Goal: Information Seeking & Learning: Check status

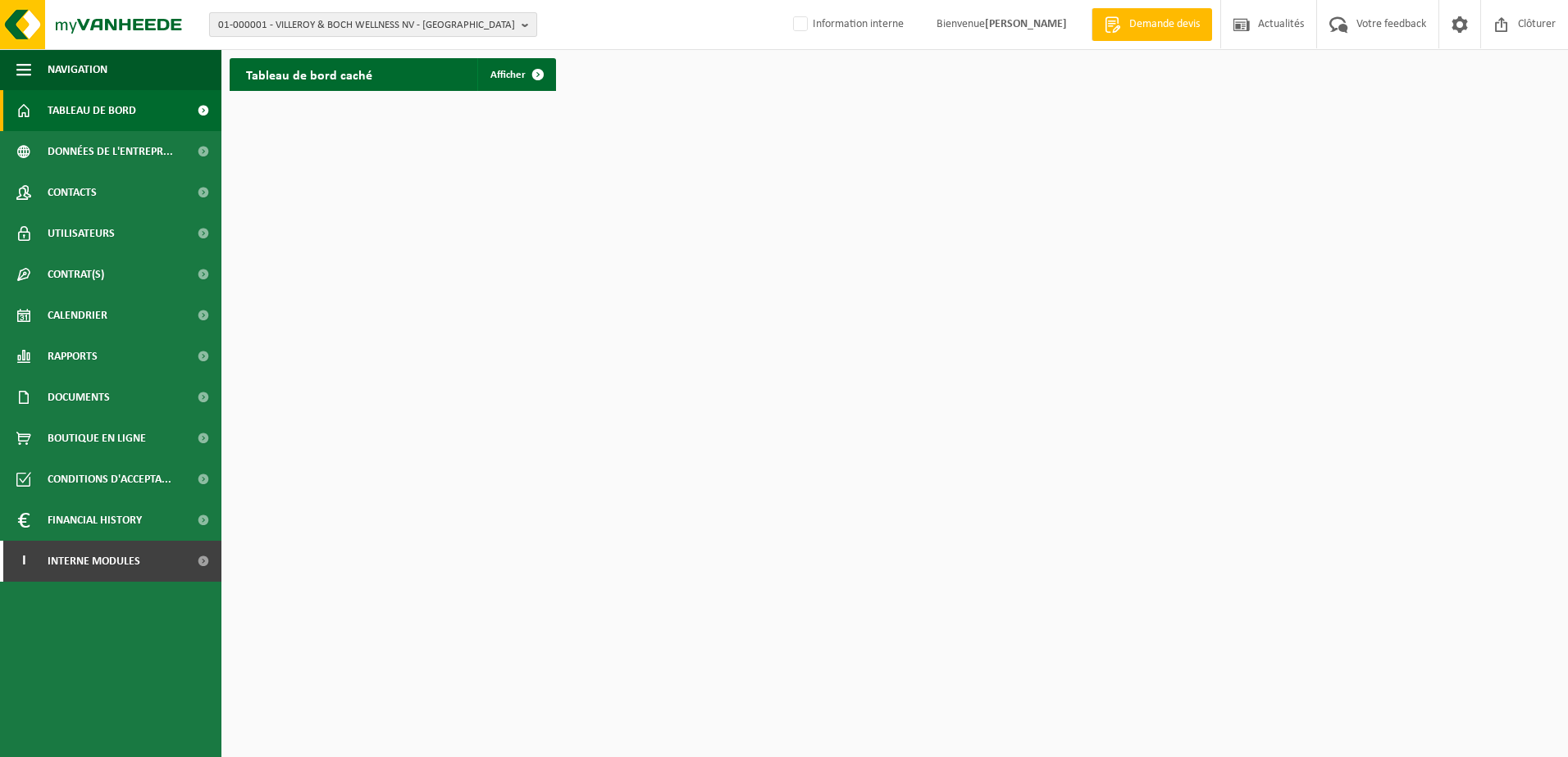
click at [451, 31] on span "01-000001 - VILLEROY & BOCH WELLNESS NV - [GEOGRAPHIC_DATA]" at bounding box center [366, 26] width 297 height 25
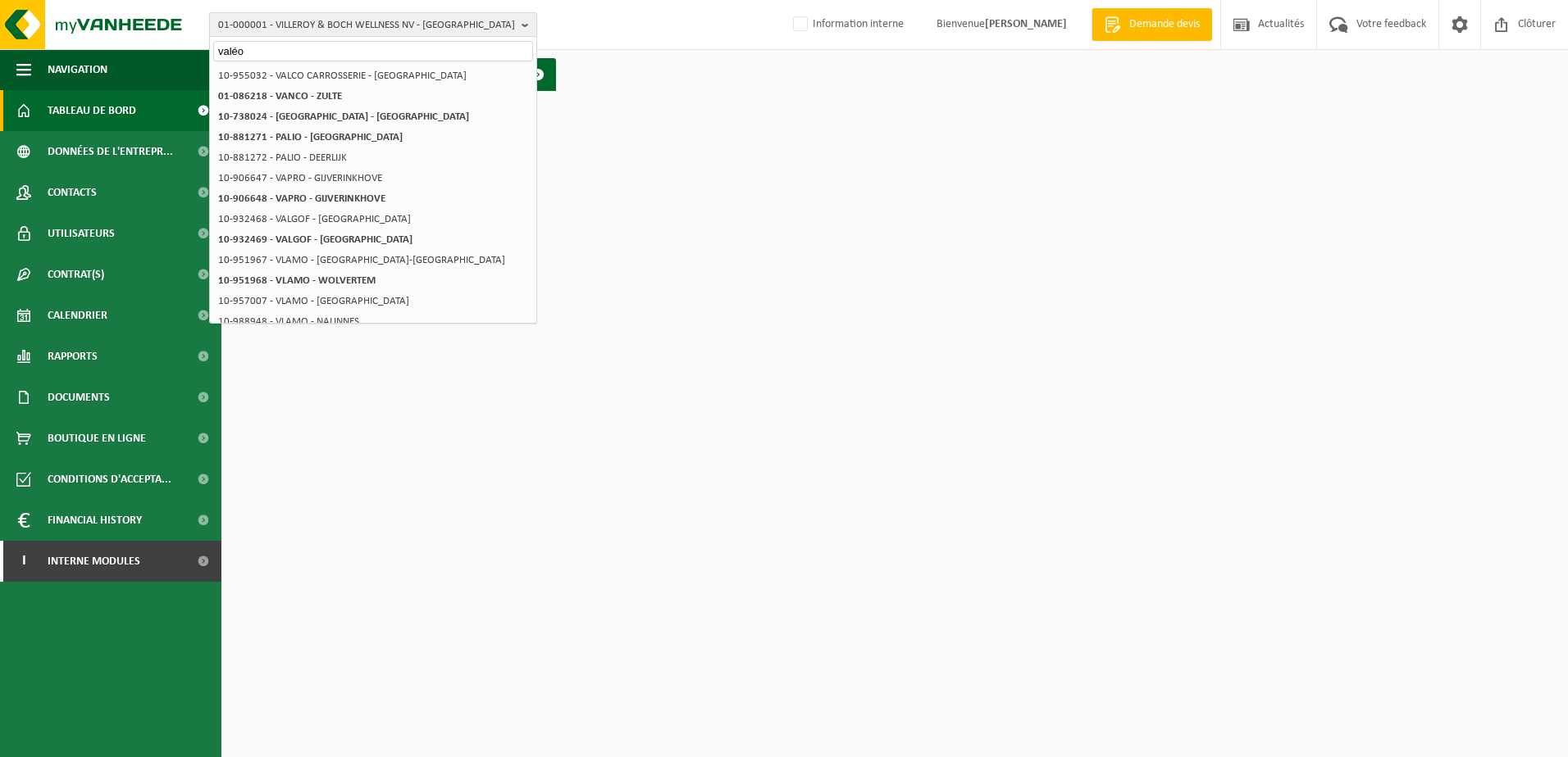
type input "valéo"
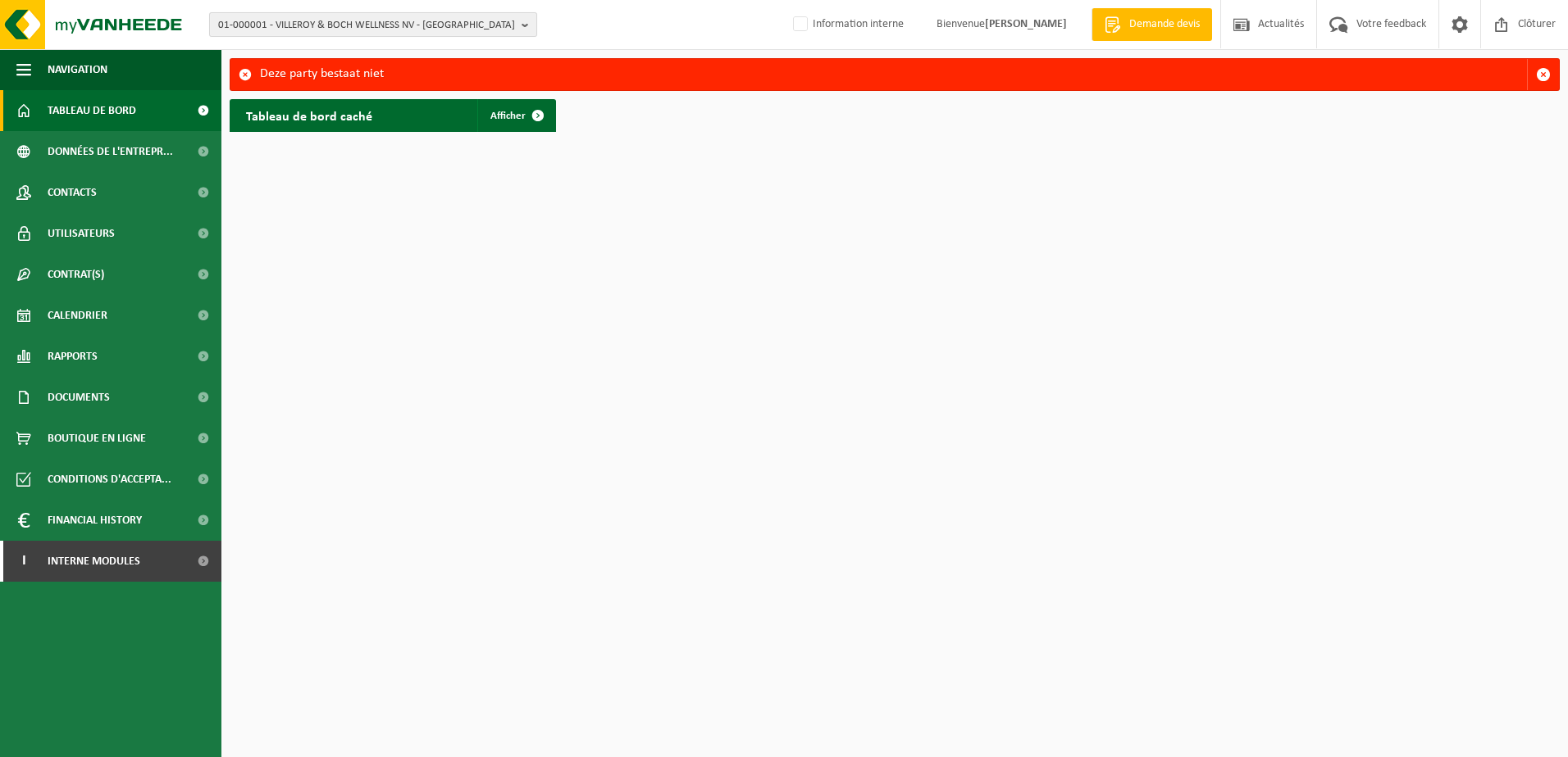
click at [445, 24] on span "01-000001 - VILLEROY & BOCH WELLNESS NV - [GEOGRAPHIC_DATA]" at bounding box center [366, 26] width 297 height 25
click at [437, 45] on input "text" at bounding box center [372, 51] width 320 height 20
click at [437, 50] on input "text" at bounding box center [372, 51] width 320 height 20
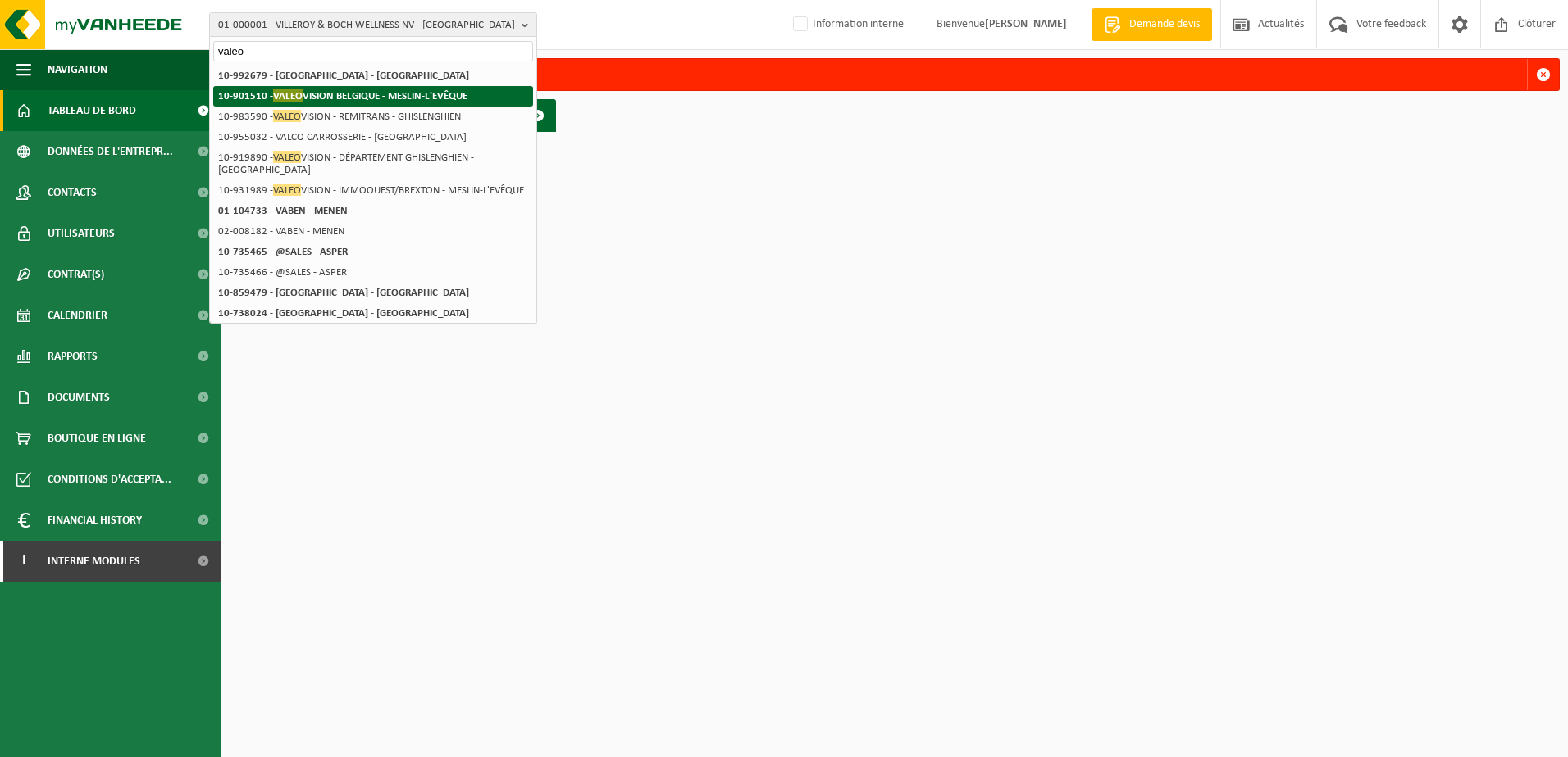
type input "valeo"
click at [450, 93] on strong "10-901510 - VALEO VISION BELGIQUE - [GEOGRAPHIC_DATA]-L'EVÊQUE" at bounding box center [343, 95] width 249 height 12
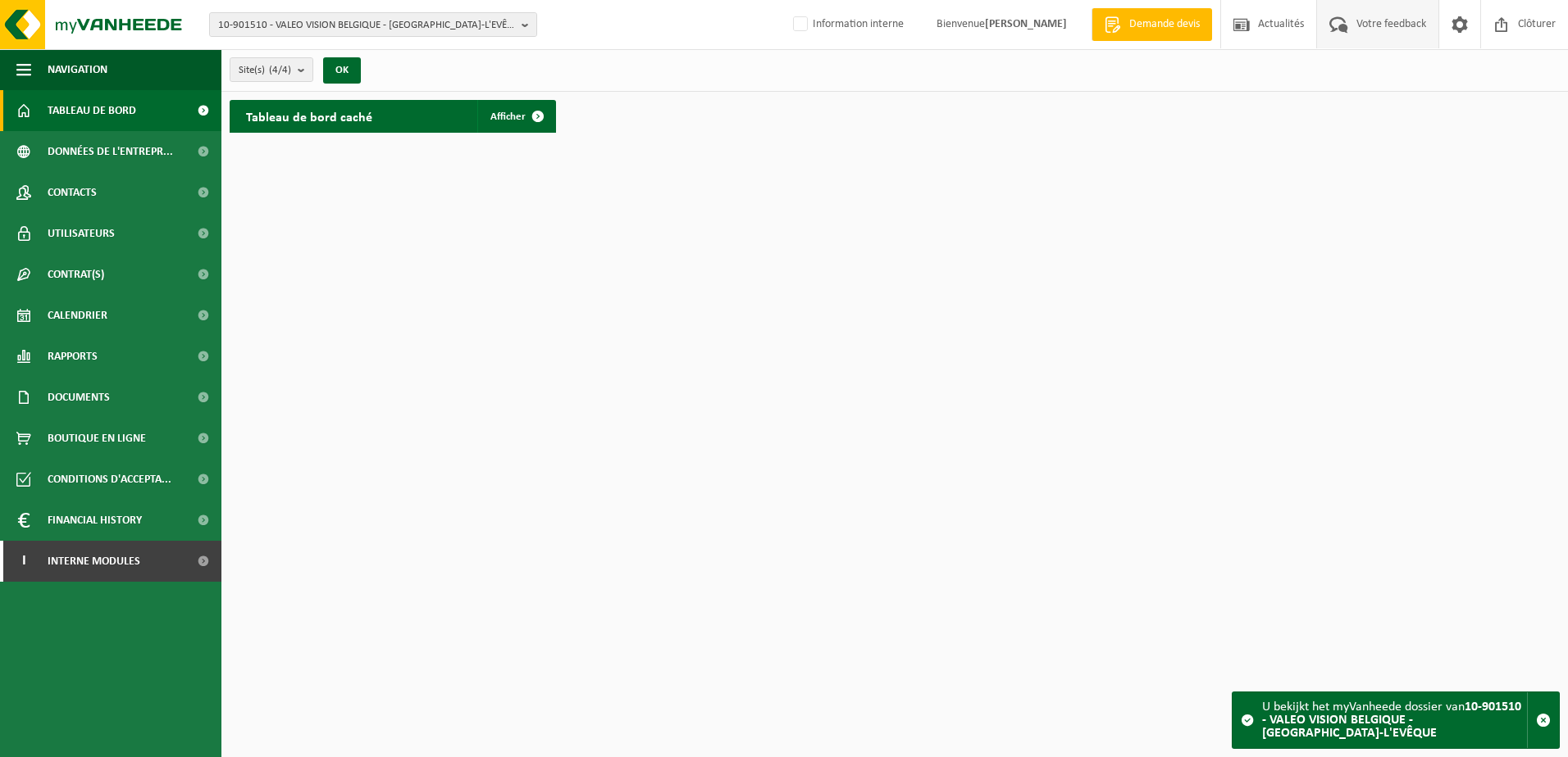
click at [1352, 27] on span "Votre feedback" at bounding box center [1391, 24] width 78 height 48
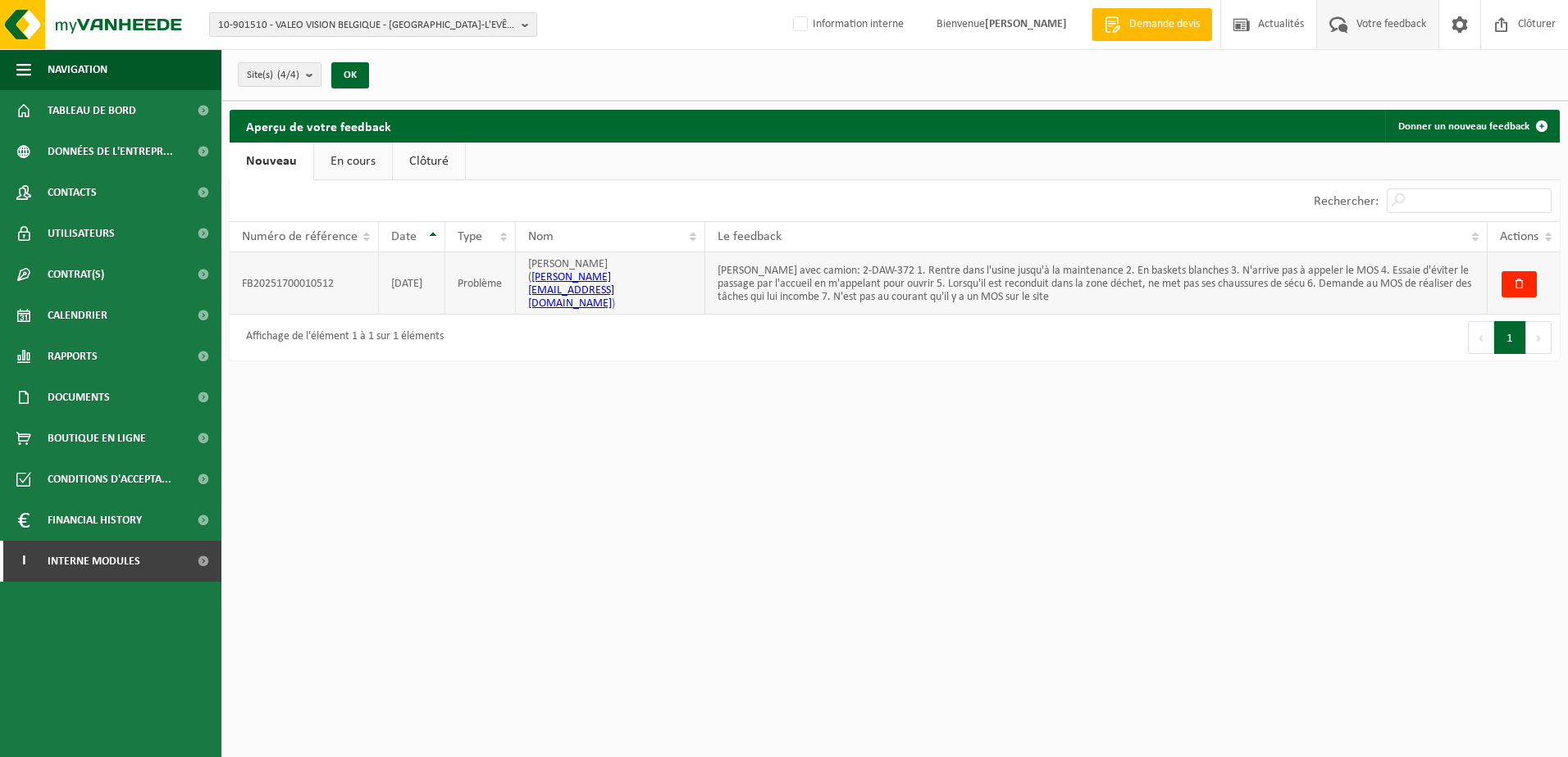
drag, startPoint x: 716, startPoint y: 262, endPoint x: 1138, endPoint y: 292, distance: 423.1
click at [1138, 292] on td "Chauffeur Vanheede avec camion: 2-DAW-372 1. Rentre dans l'usine jusqu'à la mai…" at bounding box center [1096, 283] width 782 height 62
drag, startPoint x: 1138, startPoint y: 292, endPoint x: 1051, endPoint y: 273, distance: 89.1
copy td "Chauffeur Vanheede avec camion: 2-DAW-372 1. Rentre dans l'usine jusqu'à la mai…"
click at [763, 408] on html "10-901510 - VALEO VISION BELGIQUE - MESLIN-L'EVÊQUE 10-901510 - VALEO VISION BE…" at bounding box center [784, 378] width 1568 height 757
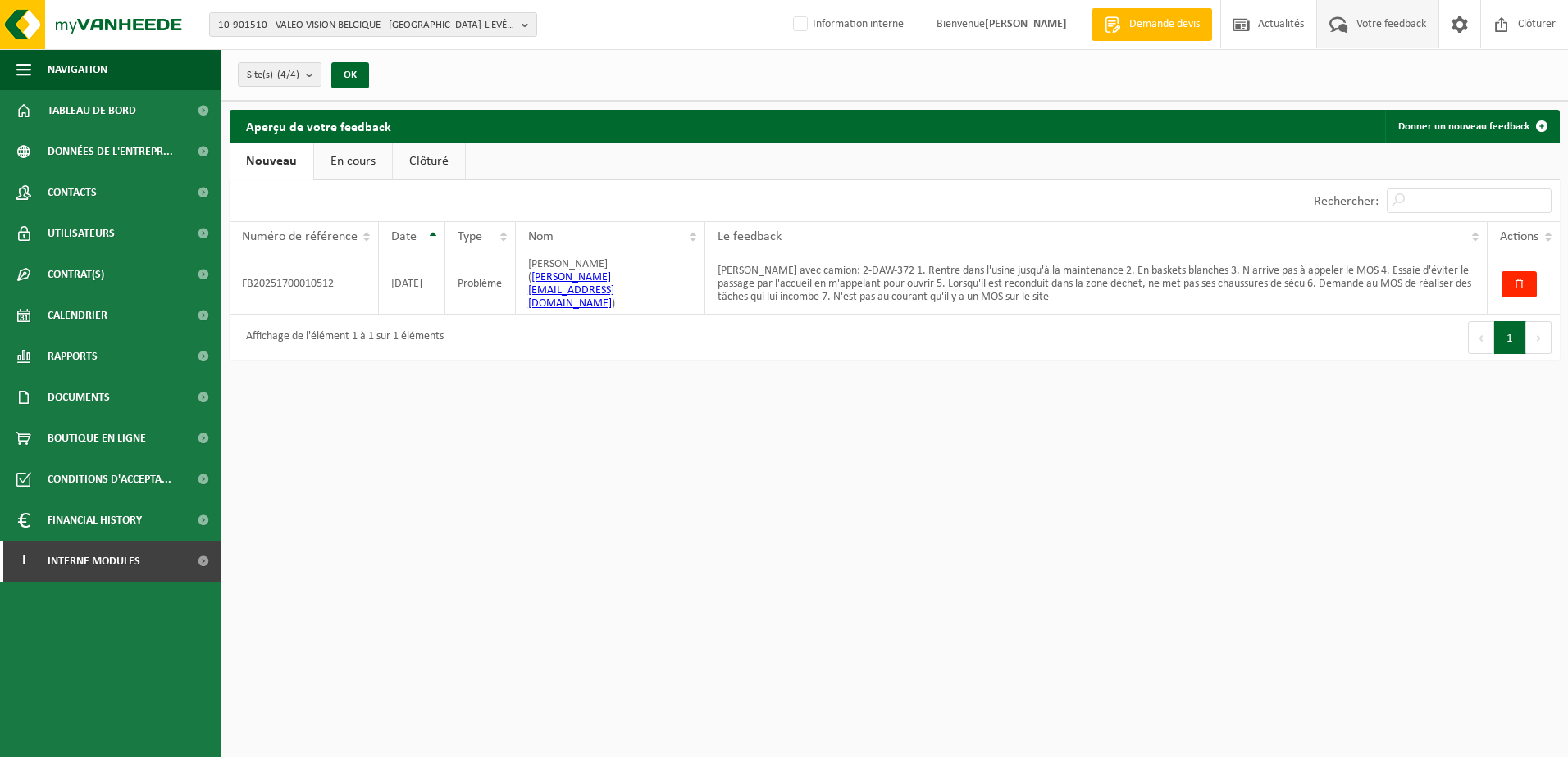
click at [911, 395] on html "10-901510 - VALEO VISION BELGIQUE - MESLIN-L'EVÊQUE 10-901510 - VALEO VISION BE…" at bounding box center [784, 378] width 1568 height 757
click at [1138, 285] on td "Chauffeur Vanheede avec camion: 2-DAW-372 1. Rentre dans l'usine jusqu'à la mai…" at bounding box center [1096, 283] width 782 height 62
drag, startPoint x: 1141, startPoint y: 292, endPoint x: 719, endPoint y: 258, distance: 423.4
click at [719, 258] on td "Chauffeur Vanheede avec camion: 2-DAW-372 1. Rentre dans l'usine jusqu'à la mai…" at bounding box center [1096, 283] width 782 height 62
click at [719, 262] on td "Chauffeur Vanheede avec camion: 2-DAW-372 1. Rentre dans l'usine jusqu'à la mai…" at bounding box center [1096, 283] width 782 height 62
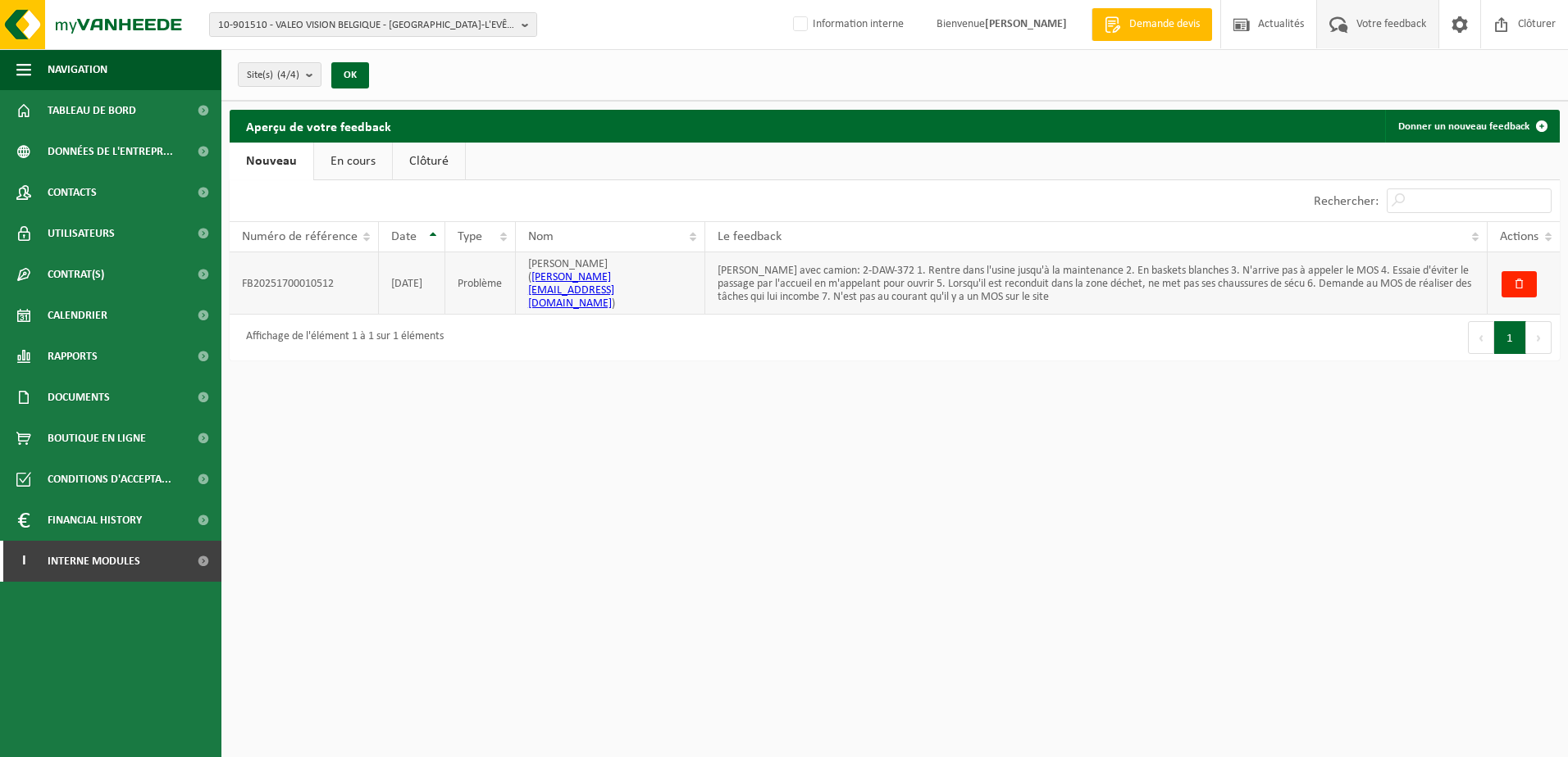
drag, startPoint x: 1147, startPoint y: 289, endPoint x: 710, endPoint y: 263, distance: 437.8
click at [710, 263] on td "Chauffeur Vanheede avec camion: 2-DAW-372 1. Rentre dans l'usine jusqu'à la mai…" at bounding box center [1096, 283] width 782 height 62
drag, startPoint x: 710, startPoint y: 263, endPoint x: 745, endPoint y: 260, distance: 35.1
copy td "Chauffeur Vanheede avec camion: 2-DAW-372 1. Rentre dans l'usine jusqu'à la mai…"
